Goal: Book appointment/travel/reservation

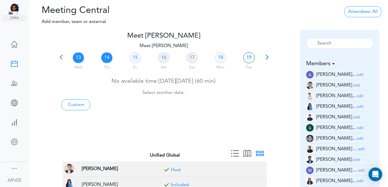
click at [105, 57] on link "14" at bounding box center [106, 57] width 11 height 11
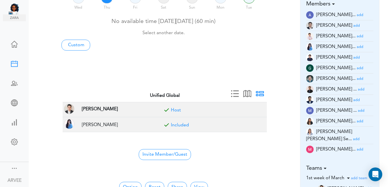
scroll to position [69, 0]
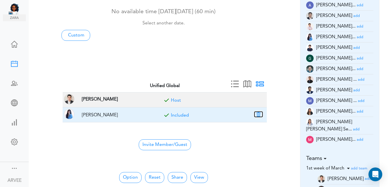
click at [258, 114] on button "button" at bounding box center [258, 114] width 8 height 5
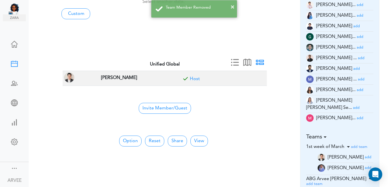
scroll to position [92, 0]
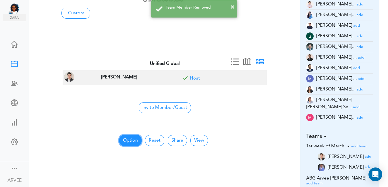
click at [130, 141] on button "Option" at bounding box center [130, 140] width 22 height 11
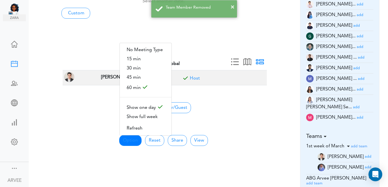
drag, startPoint x: 263, startPoint y: 160, endPoint x: 258, endPoint y: 159, distance: 4.5
click at [262, 160] on div "Calendar View for All Meetings 8:00 AM - - - 9:00 AM - - - 10:00 AM - - - 11:00…" at bounding box center [163, 160] width 204 height 28
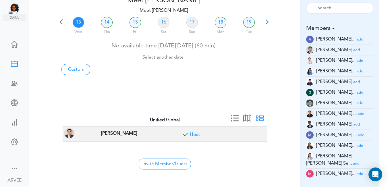
scroll to position [0, 0]
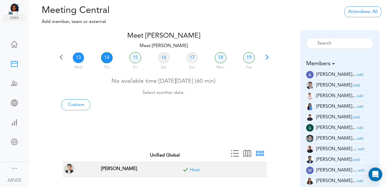
click at [108, 55] on link "14" at bounding box center [106, 57] width 11 height 11
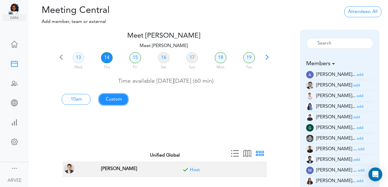
click at [90, 99] on link "Custom" at bounding box center [76, 99] width 29 height 11
type input "Meet [PERSON_NAME]"
type input "[URL][DOMAIN_NAME][SECURITY_DATA]"
type input "[DATE]T10:00"
type input "[DATE]T11:00"
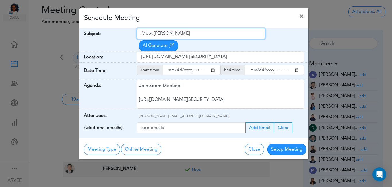
click at [142, 33] on input "Meet [PERSON_NAME]" at bounding box center [201, 33] width 129 height 11
drag, startPoint x: 142, startPoint y: 33, endPoint x: 220, endPoint y: 34, distance: 77.5
click at [219, 32] on input "Meet [PERSON_NAME]" at bounding box center [201, 33] width 129 height 11
drag, startPoint x: 142, startPoint y: 33, endPoint x: 187, endPoint y: 34, distance: 45.4
click at [187, 34] on input "Meet [PERSON_NAME]" at bounding box center [201, 33] width 129 height 11
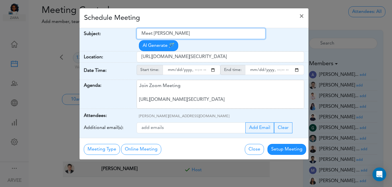
paste input "[PERSON_NAME]"
click at [141, 34] on input "[PERSON_NAME]" at bounding box center [201, 33] width 129 height 11
type input "Follow up Consultation: [PERSON_NAME]"
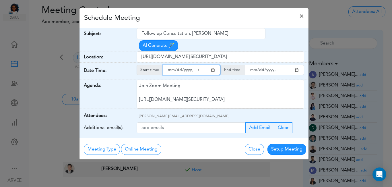
click at [214, 65] on input "starttime" at bounding box center [192, 70] width 58 height 10
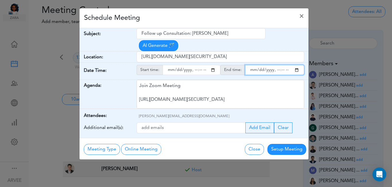
type input "[DATE]T15:00"
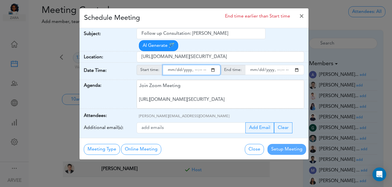
click at [297, 65] on input "endtime" at bounding box center [274, 70] width 59 height 10
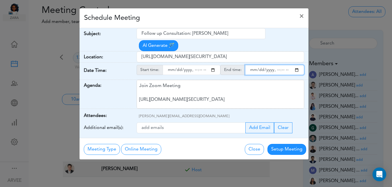
click at [297, 65] on input "endtime" at bounding box center [274, 70] width 59 height 10
click at [282, 65] on input "endtime" at bounding box center [274, 70] width 59 height 10
type input "[DATE]T16:00"
click at [203, 19] on div "Schedule Meeting ×" at bounding box center [193, 18] width 229 height 20
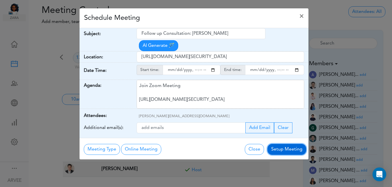
click at [280, 144] on button "Setup Meeting" at bounding box center [286, 149] width 39 height 11
